Goal: Information Seeking & Learning: Learn about a topic

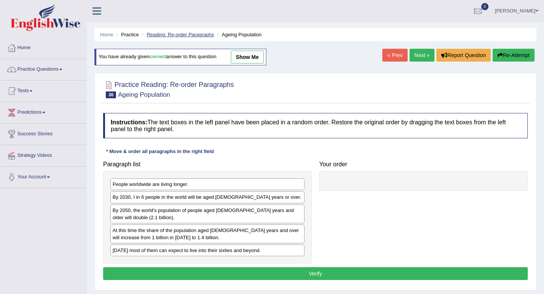
click at [196, 34] on link "Reading: Re-order Paragraphs" at bounding box center [180, 35] width 67 height 6
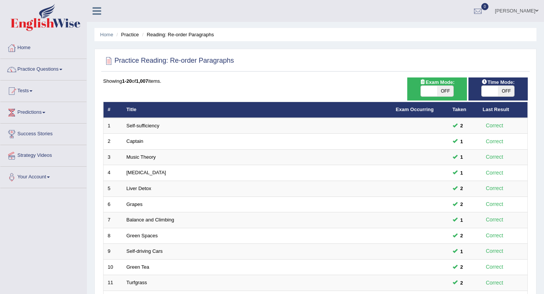
click at [503, 91] on span "OFF" at bounding box center [506, 91] width 16 height 11
checkbox input "true"
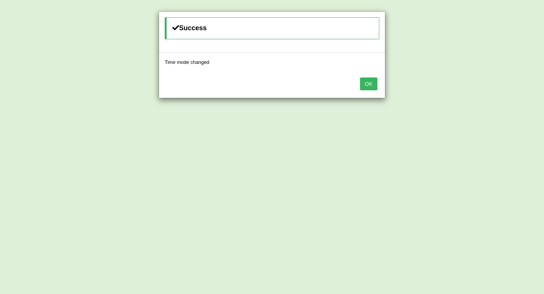
click at [372, 87] on button "OK" at bounding box center [368, 83] width 17 height 13
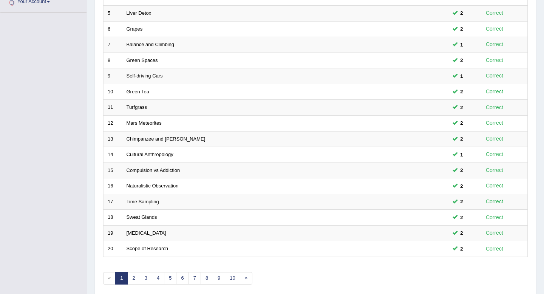
scroll to position [206, 0]
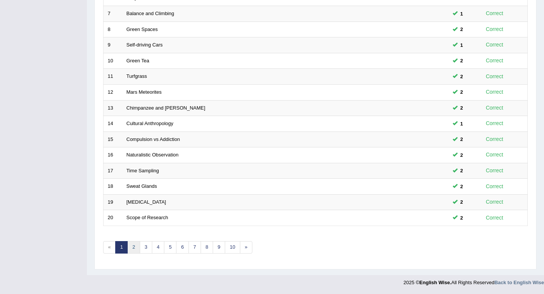
click at [136, 246] on link "2" at bounding box center [133, 247] width 12 height 12
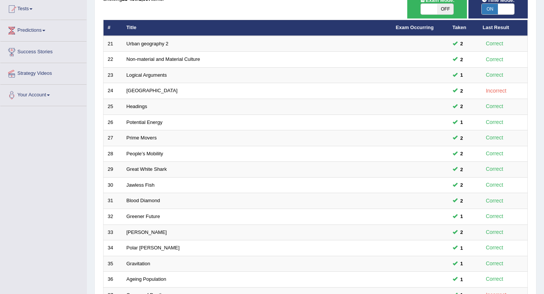
scroll to position [206, 0]
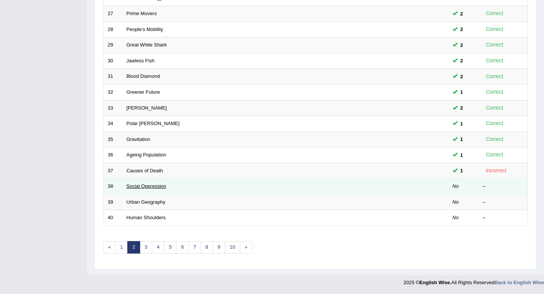
click at [136, 186] on link "Social Oppression" at bounding box center [147, 186] width 40 height 6
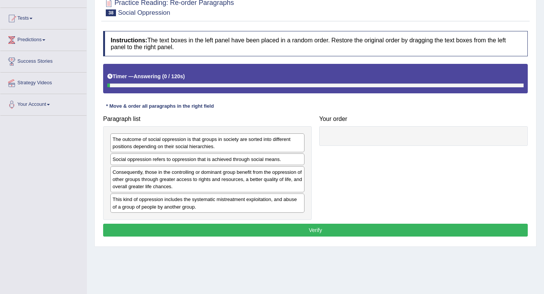
scroll to position [74, 0]
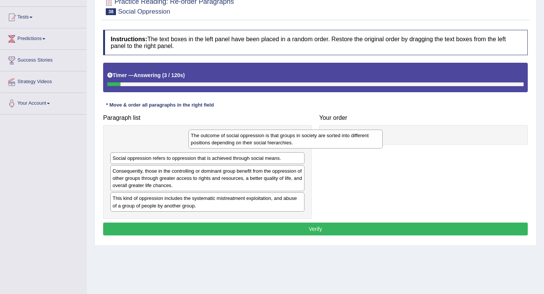
drag, startPoint x: 155, startPoint y: 144, endPoint x: 292, endPoint y: 135, distance: 137.5
click at [292, 135] on div "The outcome of social oppression is that groups in society are sorted into diff…" at bounding box center [286, 139] width 194 height 19
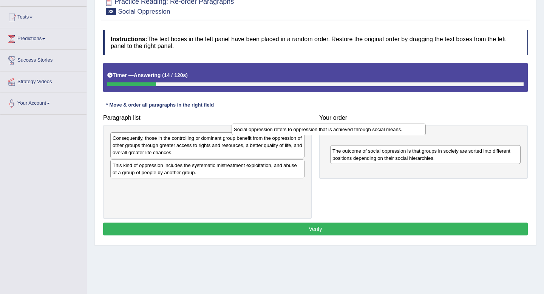
drag, startPoint x: 212, startPoint y: 138, endPoint x: 350, endPoint y: 133, distance: 137.3
click at [349, 133] on div "Social oppression refers to oppression that is achieved through social means." at bounding box center [329, 130] width 194 height 12
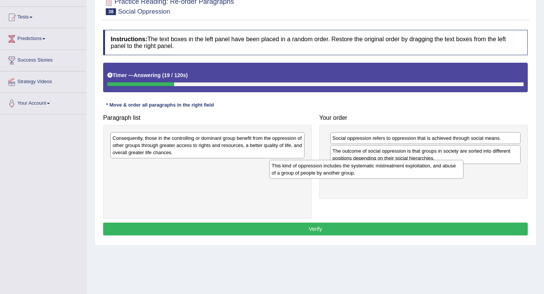
drag, startPoint x: 223, startPoint y: 169, endPoint x: 384, endPoint y: 169, distance: 161.0
click at [384, 169] on div "This kind of oppression includes the systematic mistreatment exploitation, and …" at bounding box center [366, 169] width 194 height 19
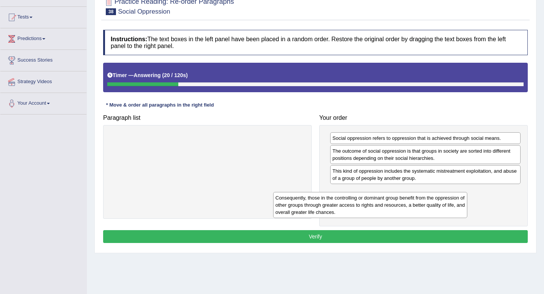
drag, startPoint x: 245, startPoint y: 141, endPoint x: 415, endPoint y: 201, distance: 179.4
click at [415, 201] on div "Consequently, those in the controlling or dominant group benefit from the oppre…" at bounding box center [370, 205] width 194 height 26
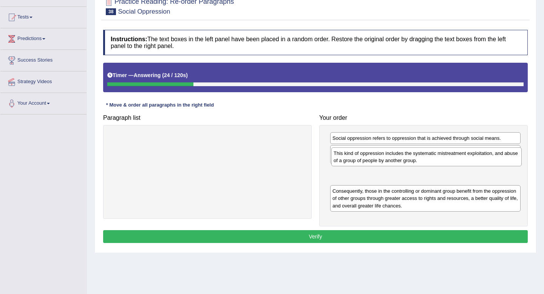
drag, startPoint x: 399, startPoint y: 178, endPoint x: 400, endPoint y: 158, distance: 20.4
click at [400, 158] on div "This kind of oppression includes the systematic mistreatment exploitation, and …" at bounding box center [426, 156] width 190 height 19
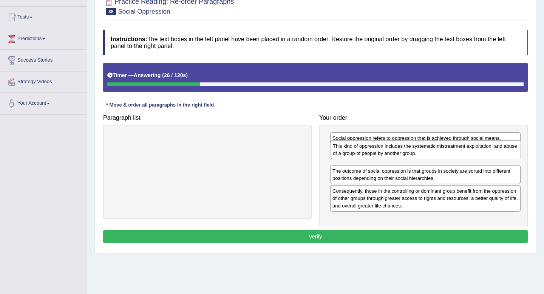
drag, startPoint x: 395, startPoint y: 175, endPoint x: 396, endPoint y: 151, distance: 24.2
click at [396, 151] on div "This kind of oppression includes the systematic mistreatment exploitation, and …" at bounding box center [426, 149] width 190 height 19
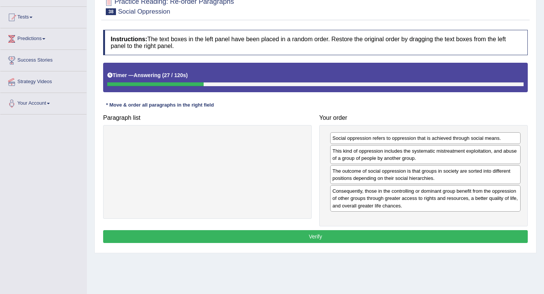
click at [344, 237] on button "Verify" at bounding box center [315, 236] width 425 height 13
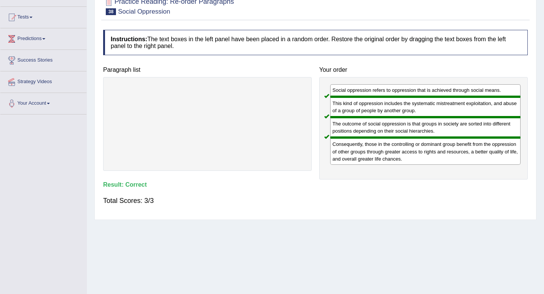
scroll to position [0, 0]
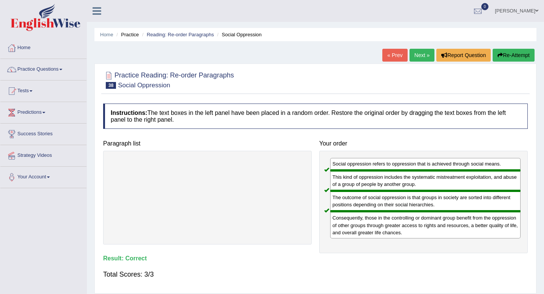
click at [416, 51] on link "Next »" at bounding box center [422, 55] width 25 height 13
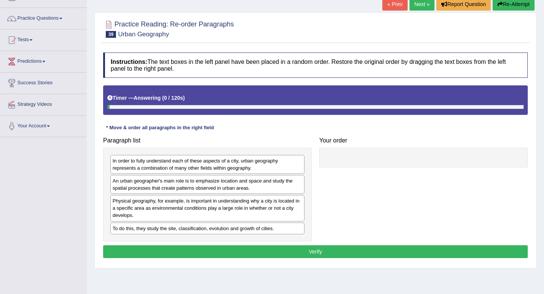
scroll to position [65, 0]
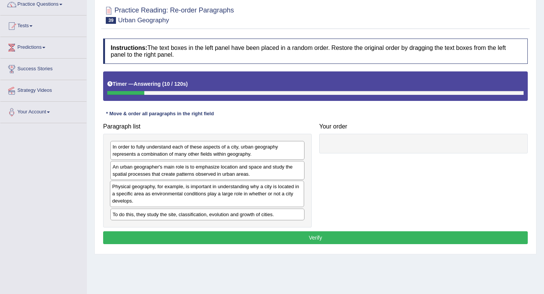
click at [186, 196] on div "Physical geography, for example, is important in understanding why a city is lo…" at bounding box center [207, 194] width 194 height 26
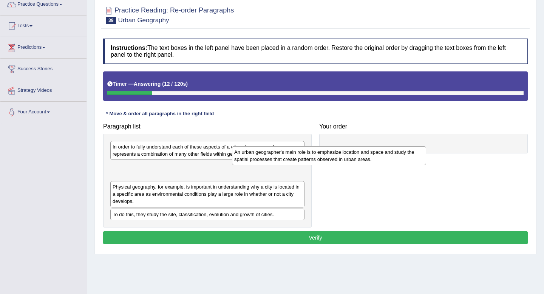
drag, startPoint x: 189, startPoint y: 173, endPoint x: 352, endPoint y: 150, distance: 164.4
click at [352, 150] on div "An urban geographer's main role is to emphasize location and space and study th…" at bounding box center [329, 155] width 194 height 19
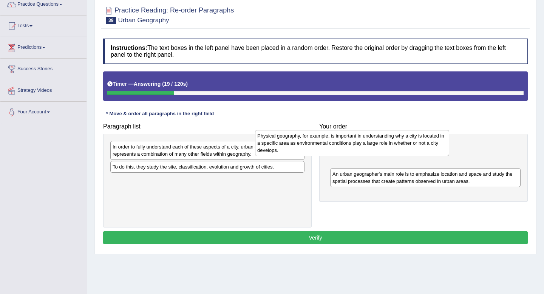
drag, startPoint x: 246, startPoint y: 177, endPoint x: 393, endPoint y: 146, distance: 150.7
click at [393, 146] on div "Physical geography, for example, is important in understanding why a city is lo…" at bounding box center [352, 143] width 194 height 26
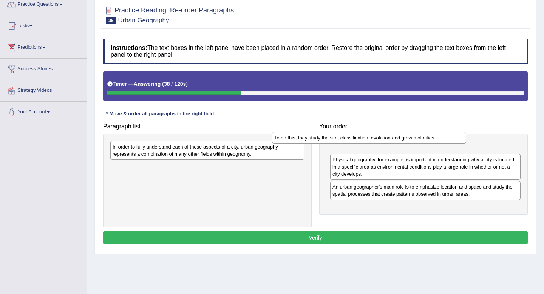
drag, startPoint x: 194, startPoint y: 170, endPoint x: 361, endPoint y: 139, distance: 169.4
click at [361, 139] on div "To do this, they study the site, classification, evolution and growth of cities." at bounding box center [369, 138] width 194 height 12
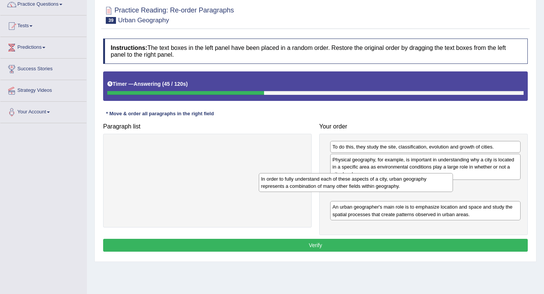
drag, startPoint x: 232, startPoint y: 154, endPoint x: 393, endPoint y: 192, distance: 165.7
click at [393, 192] on div "In order to fully understand each of these aspects of a city, urban geography r…" at bounding box center [356, 182] width 194 height 19
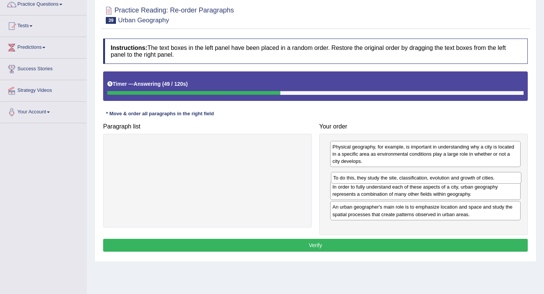
drag, startPoint x: 390, startPoint y: 148, endPoint x: 392, endPoint y: 179, distance: 30.6
click at [392, 179] on div "To do this, they study the site, classification, evolution and growth of cities." at bounding box center [426, 178] width 190 height 12
click at [360, 246] on button "Verify" at bounding box center [315, 245] width 425 height 13
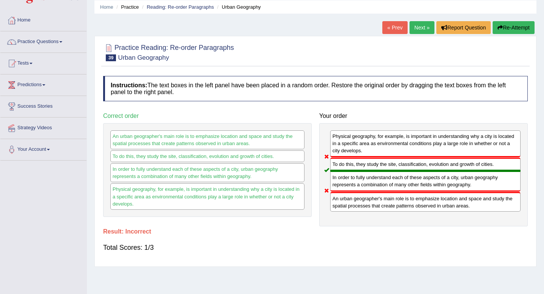
scroll to position [0, 0]
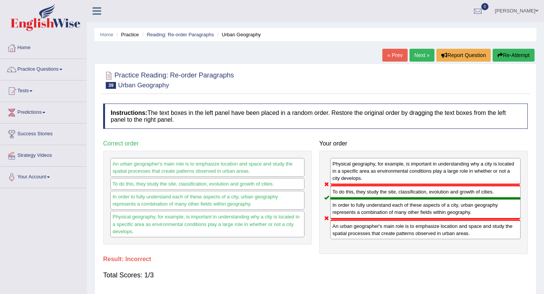
click at [423, 53] on link "Next »" at bounding box center [422, 55] width 25 height 13
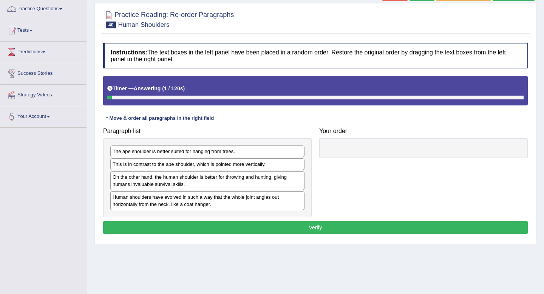
scroll to position [80, 0]
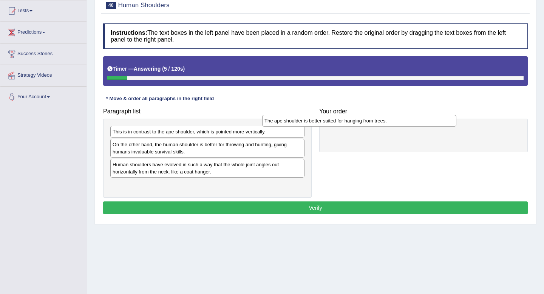
drag, startPoint x: 207, startPoint y: 136, endPoint x: 368, endPoint y: 125, distance: 161.0
click at [368, 125] on div "The ape shoulder is better suited for hanging from trees." at bounding box center [359, 121] width 194 height 12
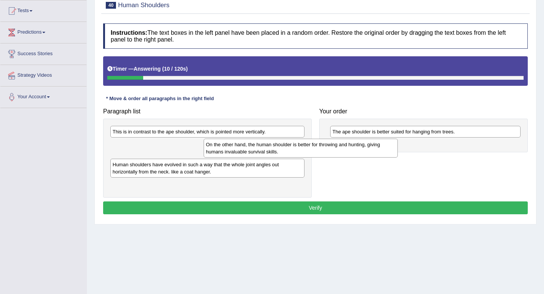
drag, startPoint x: 199, startPoint y: 153, endPoint x: 383, endPoint y: 152, distance: 184.4
click at [383, 152] on div "On the other hand, the human shoulder is better for throwing and hunting, givin…" at bounding box center [301, 148] width 194 height 19
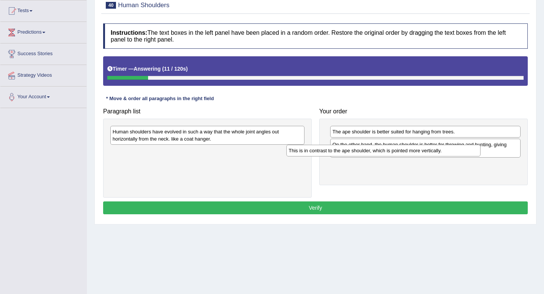
drag, startPoint x: 278, startPoint y: 134, endPoint x: 454, endPoint y: 153, distance: 177.1
click at [454, 153] on div "This is in contrast to the ape shoulder, which is pointed more vertically." at bounding box center [383, 151] width 194 height 12
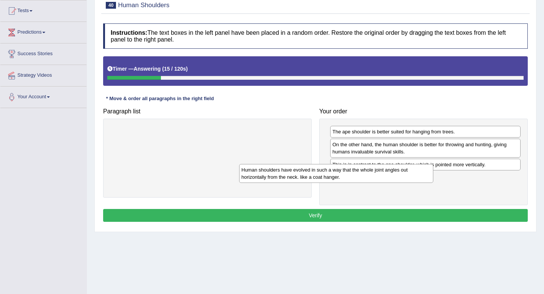
drag, startPoint x: 228, startPoint y: 136, endPoint x: 359, endPoint y: 174, distance: 136.4
click at [359, 174] on div "Human shoulders have evolved in such a way that the whole joint angles out hori…" at bounding box center [336, 173] width 194 height 19
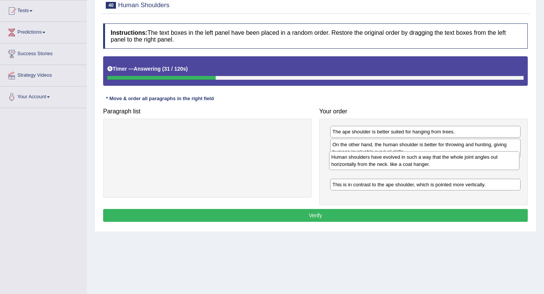
drag, startPoint x: 381, startPoint y: 184, endPoint x: 380, endPoint y: 164, distance: 20.8
click at [380, 164] on div "Human shoulders have evolved in such a way that the whole joint angles out hori…" at bounding box center [424, 160] width 190 height 19
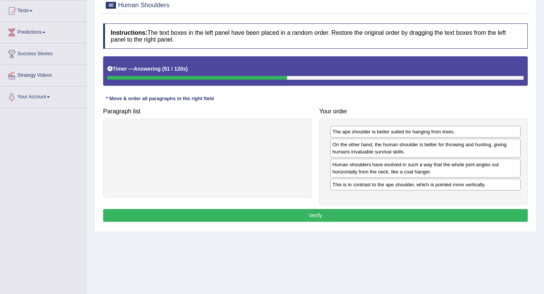
click at [323, 215] on button "Verify" at bounding box center [315, 215] width 425 height 13
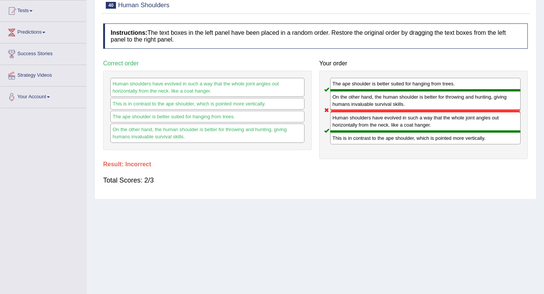
scroll to position [0, 0]
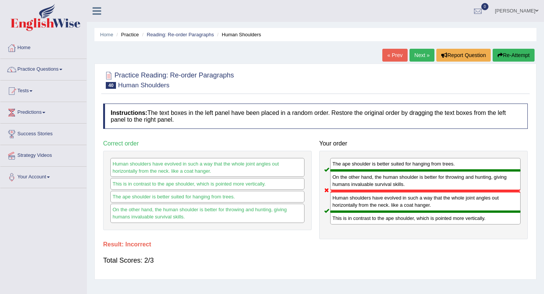
click at [415, 54] on link "Next »" at bounding box center [422, 55] width 25 height 13
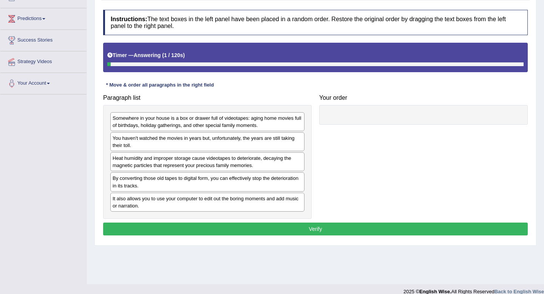
scroll to position [100, 0]
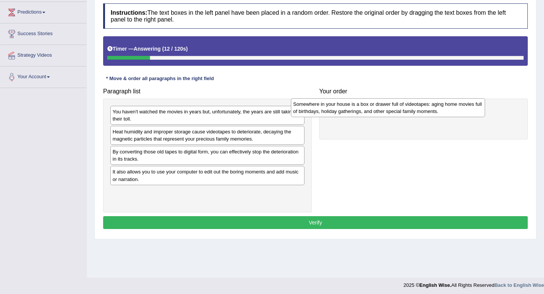
drag, startPoint x: 191, startPoint y: 114, endPoint x: 372, endPoint y: 106, distance: 181.2
click at [372, 106] on div "Somewhere in your house is a box or drawer full of videotapes: aging home movie…" at bounding box center [388, 107] width 194 height 19
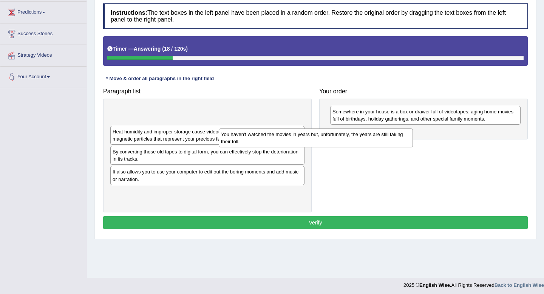
drag, startPoint x: 224, startPoint y: 117, endPoint x: 333, endPoint y: 139, distance: 111.4
click at [333, 139] on div "You haven't watched the movies in years but, unfortunately, the years are still…" at bounding box center [316, 138] width 194 height 19
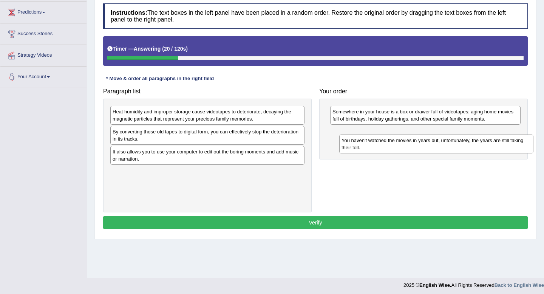
drag, startPoint x: 186, startPoint y: 112, endPoint x: 418, endPoint y: 137, distance: 234.1
click at [418, 137] on div "You haven't watched the movies in years but, unfortunately, the years are still…" at bounding box center [436, 144] width 194 height 19
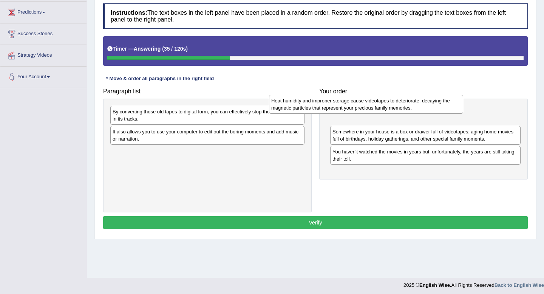
drag, startPoint x: 205, startPoint y: 118, endPoint x: 365, endPoint y: 107, distance: 161.0
click at [365, 107] on div "Heat humidity and improper storage cause videotapes to deteriorate, decaying th…" at bounding box center [366, 104] width 194 height 19
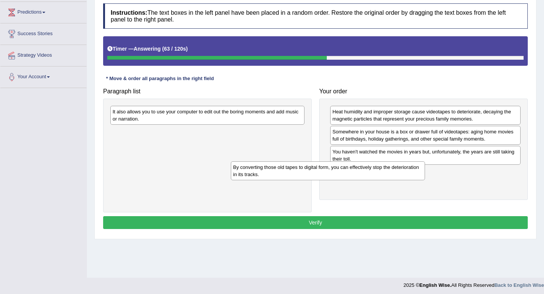
drag, startPoint x: 233, startPoint y: 113, endPoint x: 369, endPoint y: 167, distance: 146.8
click at [369, 167] on div "By converting those old tapes to digital form, you can effectively stop the det…" at bounding box center [328, 170] width 194 height 19
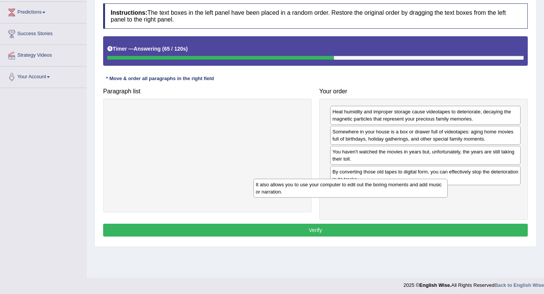
drag, startPoint x: 201, startPoint y: 112, endPoint x: 352, endPoint y: 188, distance: 168.5
click at [352, 188] on div "It also allows you to use your computer to edit out the boring moments and add …" at bounding box center [351, 188] width 194 height 19
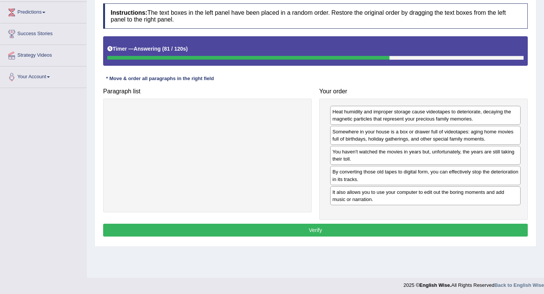
click at [317, 225] on button "Verify" at bounding box center [315, 230] width 425 height 13
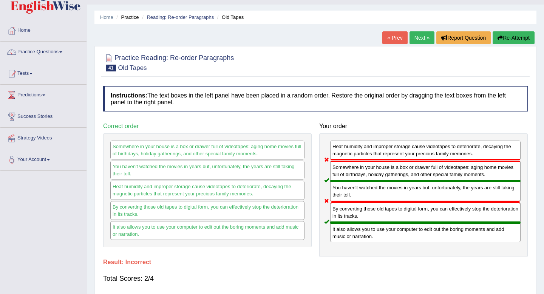
scroll to position [0, 0]
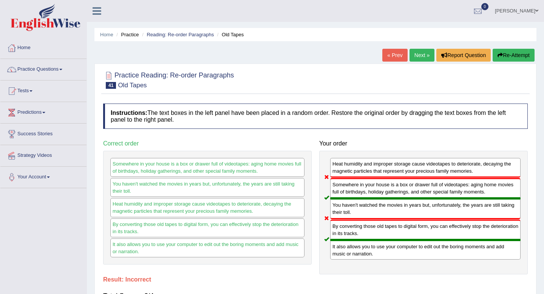
click at [418, 57] on link "Next »" at bounding box center [422, 55] width 25 height 13
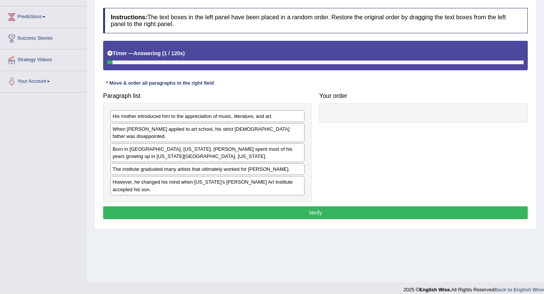
scroll to position [94, 0]
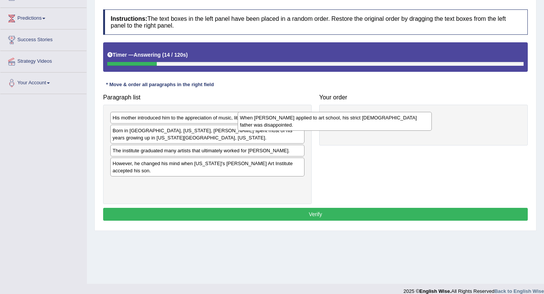
drag, startPoint x: 210, startPoint y: 139, endPoint x: 352, endPoint y: 126, distance: 142.7
click at [352, 126] on div "When [PERSON_NAME] applied to art school, his strict [DEMOGRAPHIC_DATA] father …" at bounding box center [335, 121] width 194 height 19
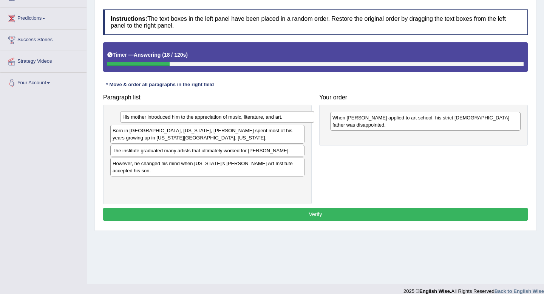
drag, startPoint x: 208, startPoint y: 118, endPoint x: 204, endPoint y: 116, distance: 4.4
click at [204, 116] on div "His mother introduced him to the appreciation of music, literature, and art." at bounding box center [217, 117] width 194 height 12
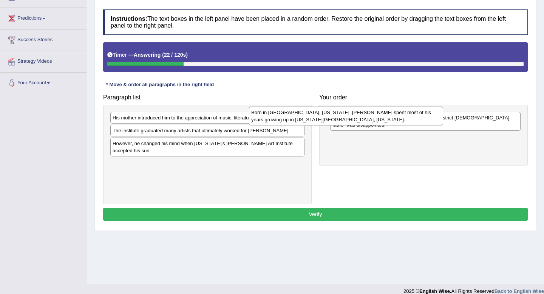
drag, startPoint x: 187, startPoint y: 137, endPoint x: 341, endPoint y: 118, distance: 155.0
click at [341, 118] on div "Born in [GEOGRAPHIC_DATA], [US_STATE], [PERSON_NAME] spent most of his years gr…" at bounding box center [346, 116] width 194 height 19
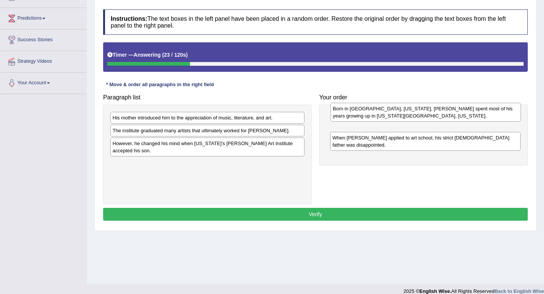
drag, startPoint x: 352, startPoint y: 144, endPoint x: 353, endPoint y: 115, distance: 29.9
click at [353, 115] on div "Born in [GEOGRAPHIC_DATA], [US_STATE], [PERSON_NAME] spent most of his years gr…" at bounding box center [426, 112] width 190 height 19
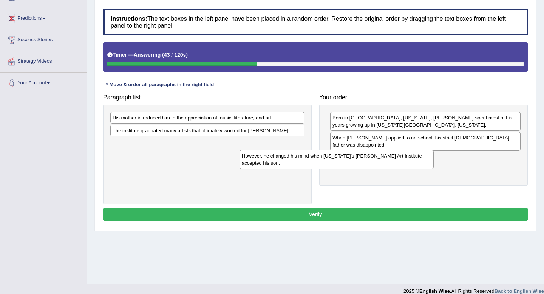
drag, startPoint x: 216, startPoint y: 147, endPoint x: 392, endPoint y: 153, distance: 176.2
click at [392, 153] on div "However, he changed his mind when [US_STATE]'s [PERSON_NAME] Art Institute acce…" at bounding box center [337, 159] width 194 height 19
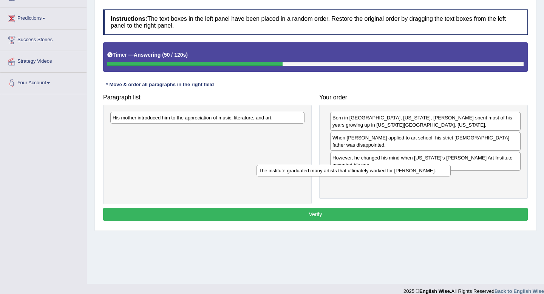
drag, startPoint x: 257, startPoint y: 129, endPoint x: 411, endPoint y: 173, distance: 159.6
click at [411, 173] on div "The institute graduated many artists that ultimately worked for [PERSON_NAME]." at bounding box center [354, 171] width 194 height 12
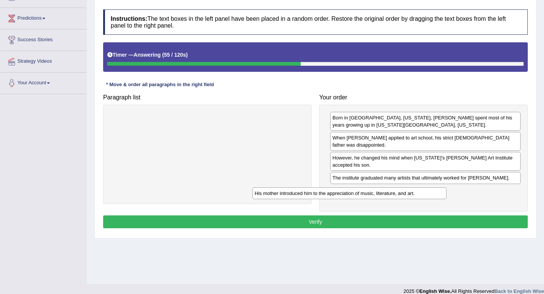
drag, startPoint x: 218, startPoint y: 117, endPoint x: 375, endPoint y: 196, distance: 175.6
click at [375, 196] on div "His mother introduced him to the appreciation of music, literature, and art." at bounding box center [349, 193] width 194 height 12
click at [342, 221] on button "Verify" at bounding box center [315, 221] width 425 height 13
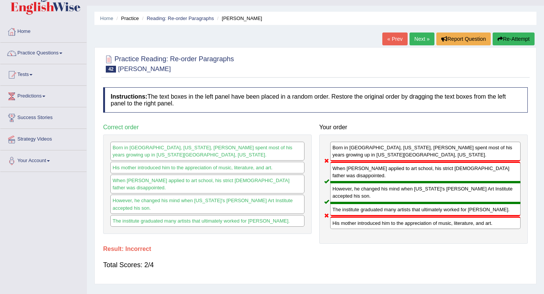
scroll to position [0, 0]
